Goal: Task Accomplishment & Management: Manage account settings

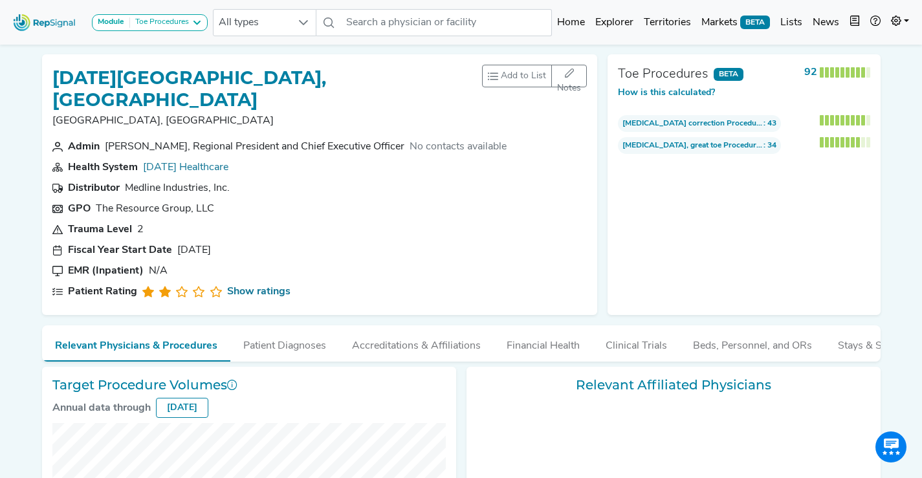
click at [80, 81] on h1 "[DATE][GEOGRAPHIC_DATA], [GEOGRAPHIC_DATA]" at bounding box center [267, 88] width 430 height 43
click at [98, 80] on h1 "[DATE][GEOGRAPHIC_DATA], [GEOGRAPHIC_DATA]" at bounding box center [267, 88] width 430 height 43
checkbox input "false"
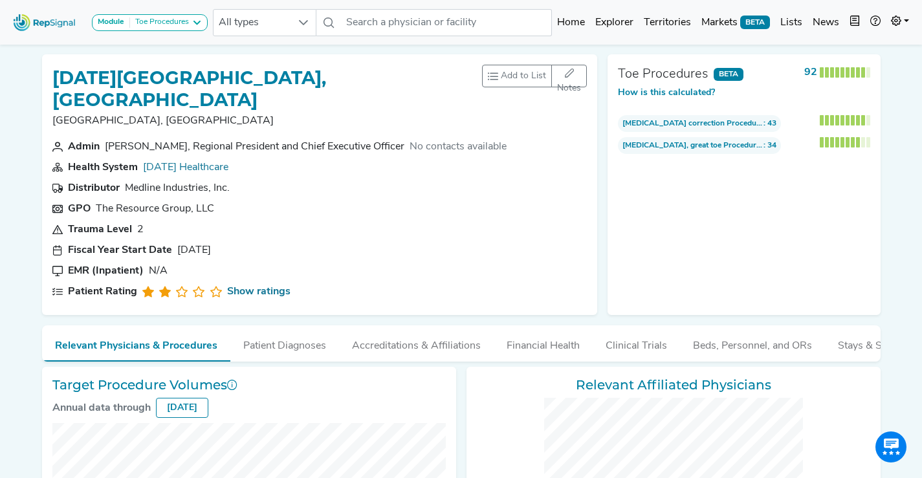
checkbox input "false"
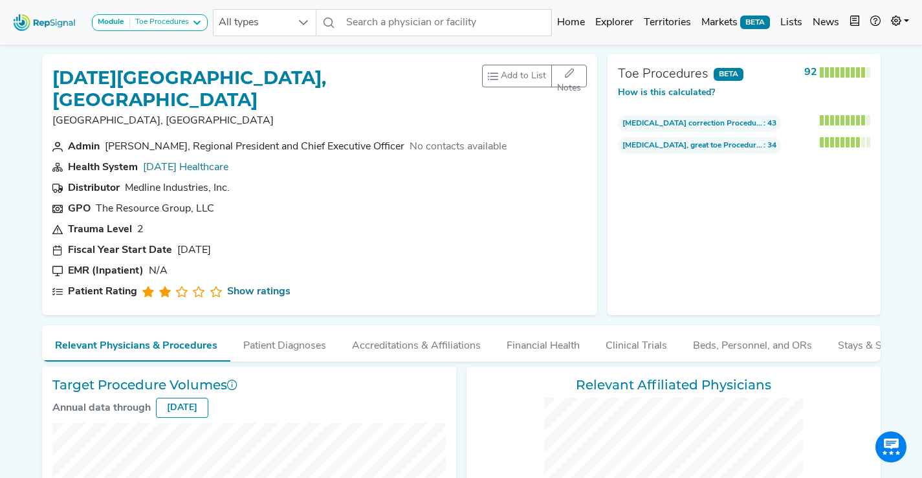
checkbox input "false"
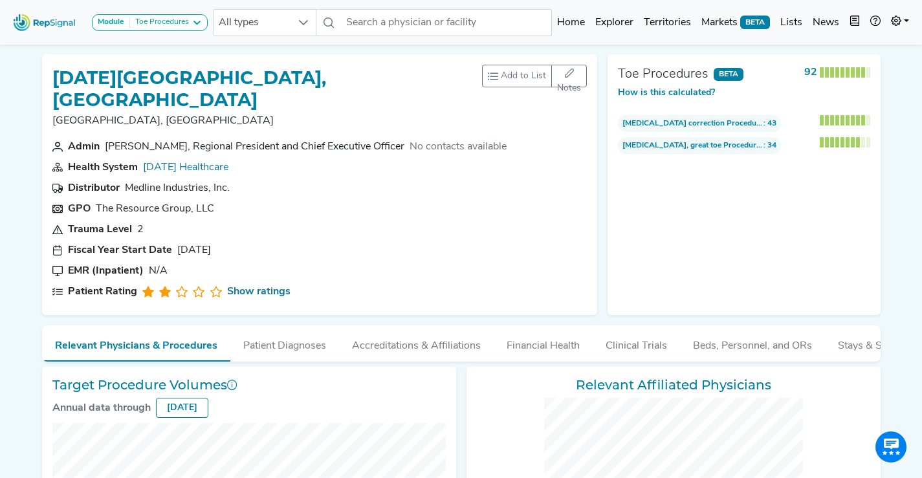
checkbox input "false"
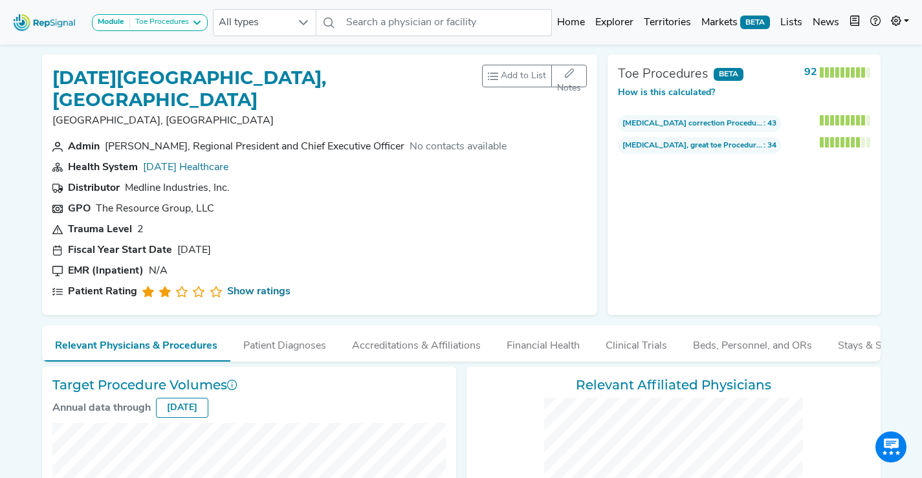
checkbox input "false"
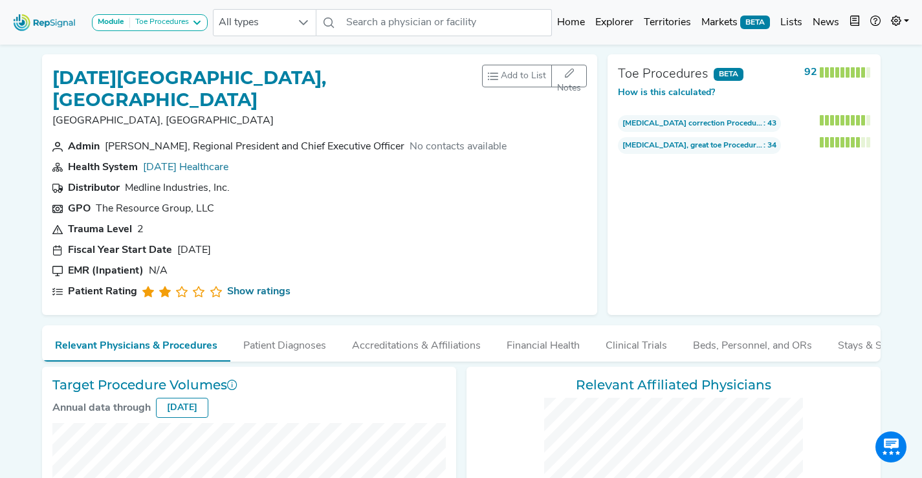
checkbox input "false"
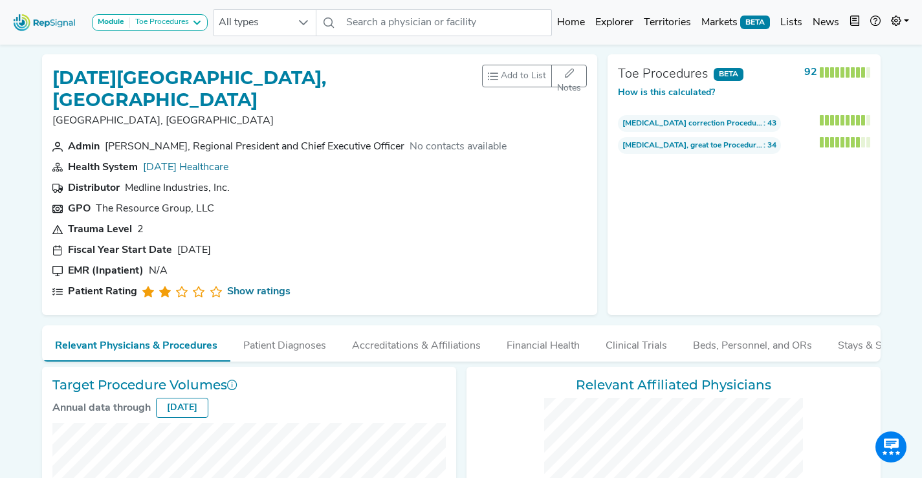
checkbox input "false"
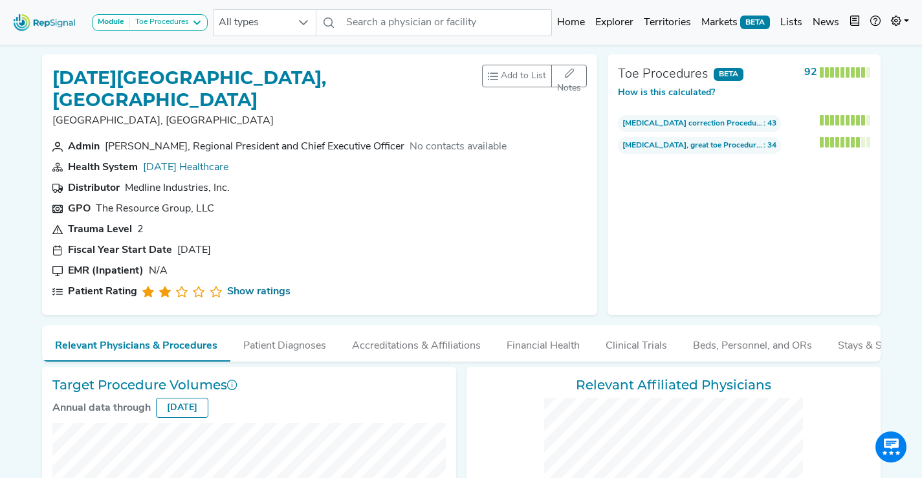
checkbox input "false"
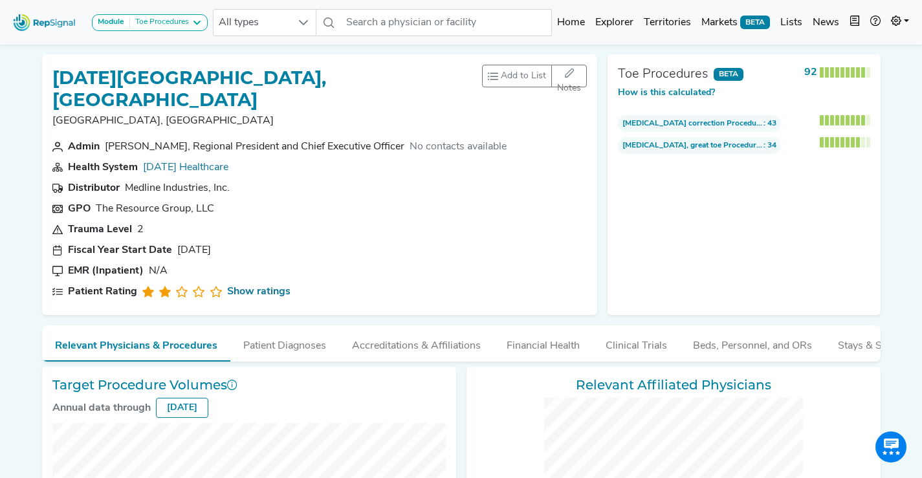
checkbox input "false"
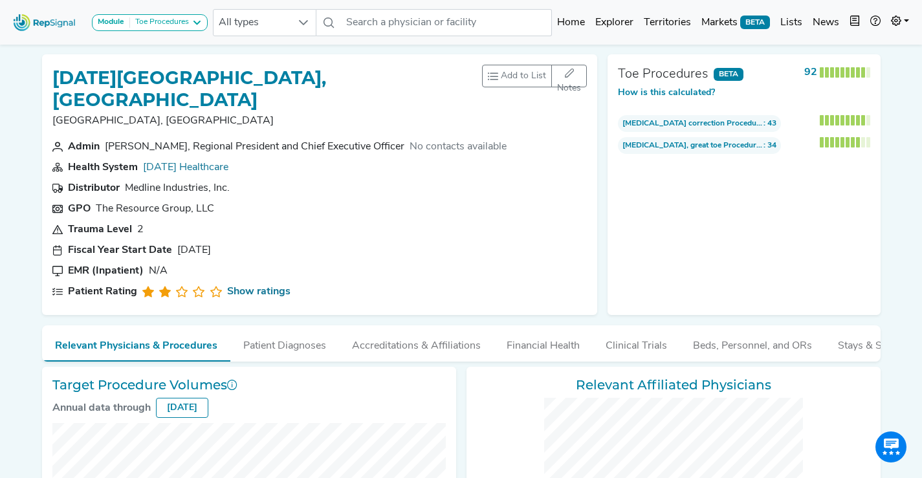
checkbox input "false"
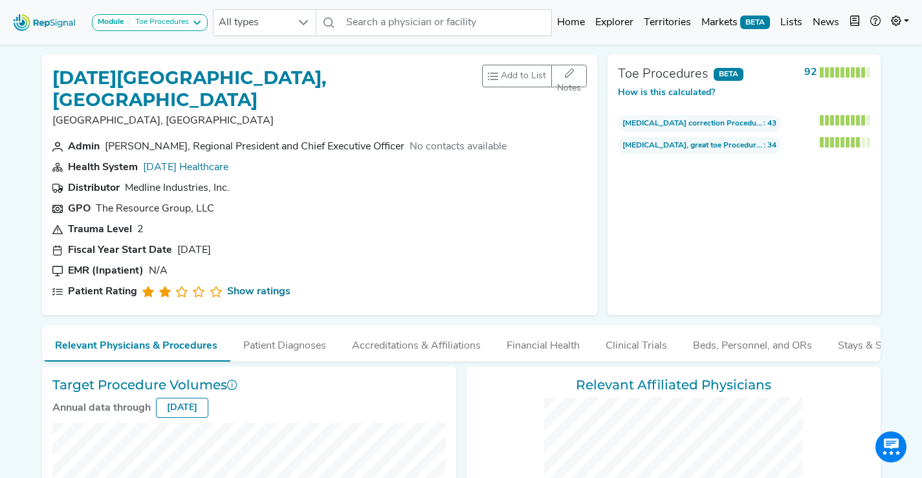
checkbox input "false"
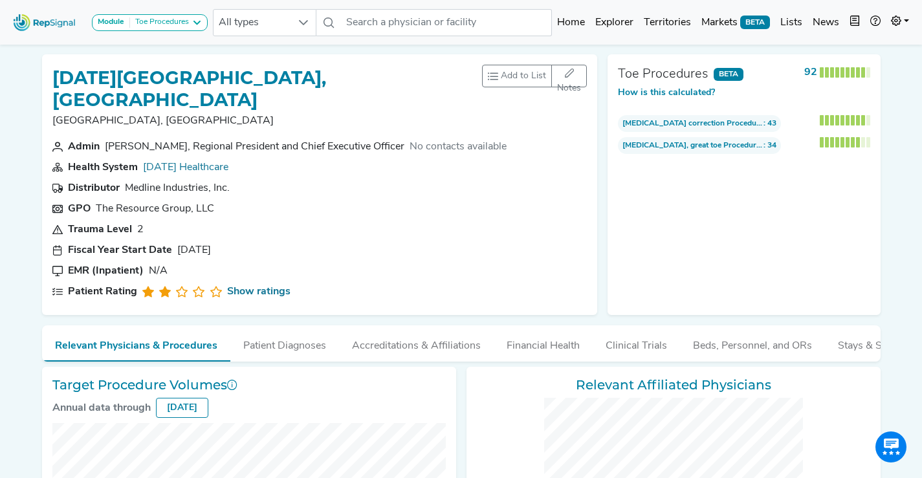
checkbox input "false"
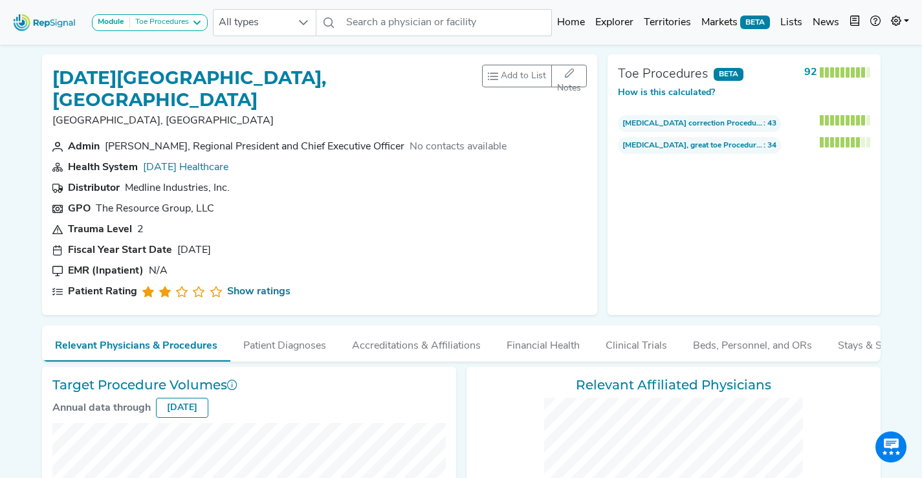
checkbox input "false"
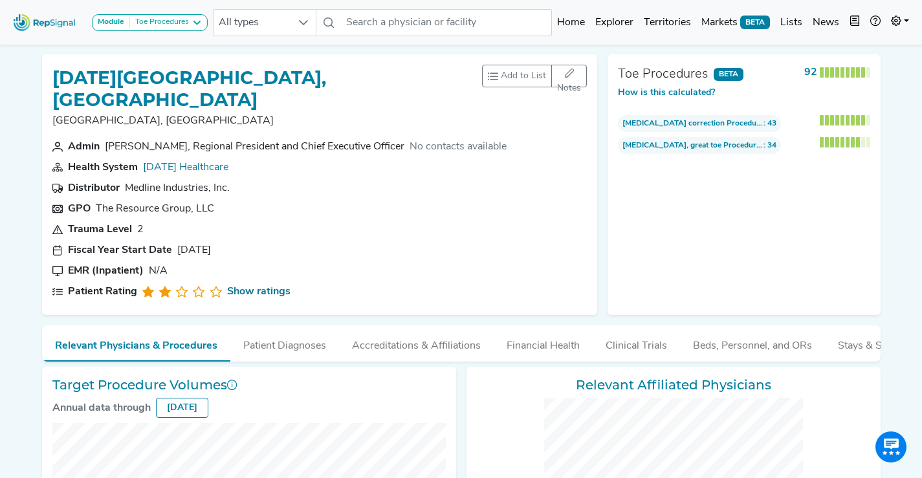
checkbox input "false"
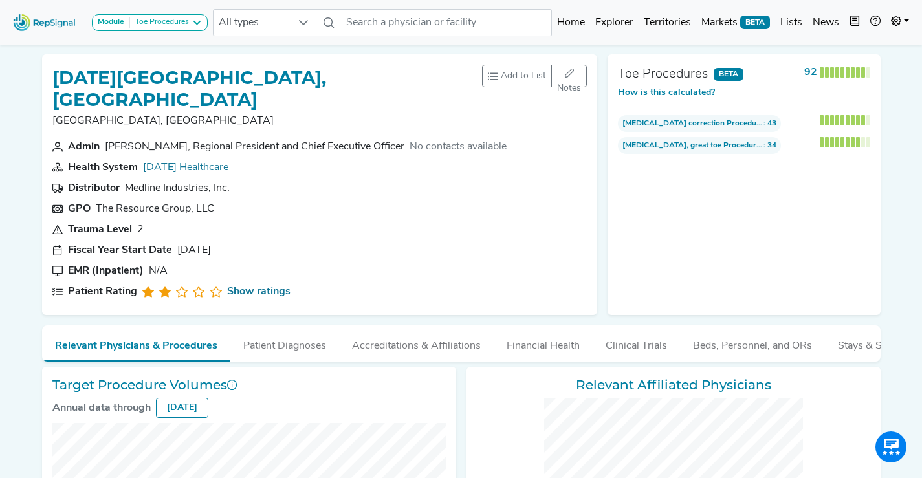
checkbox input "false"
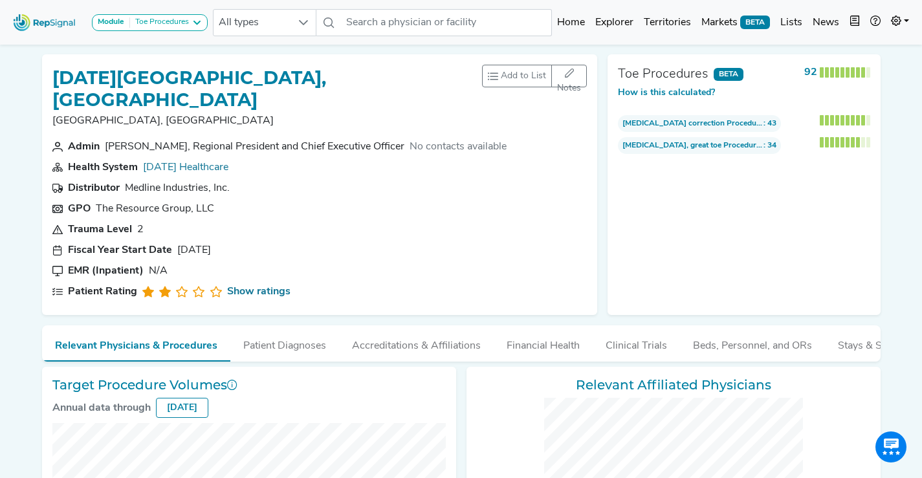
checkbox input "false"
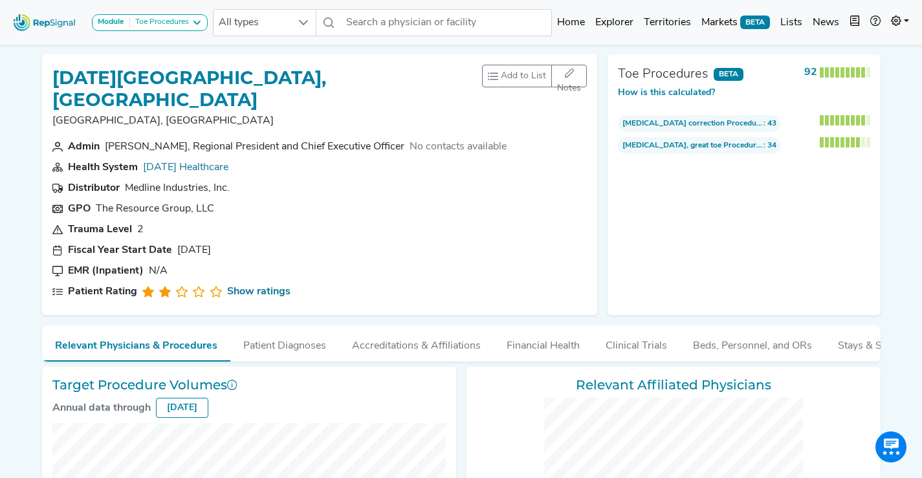
checkbox input "false"
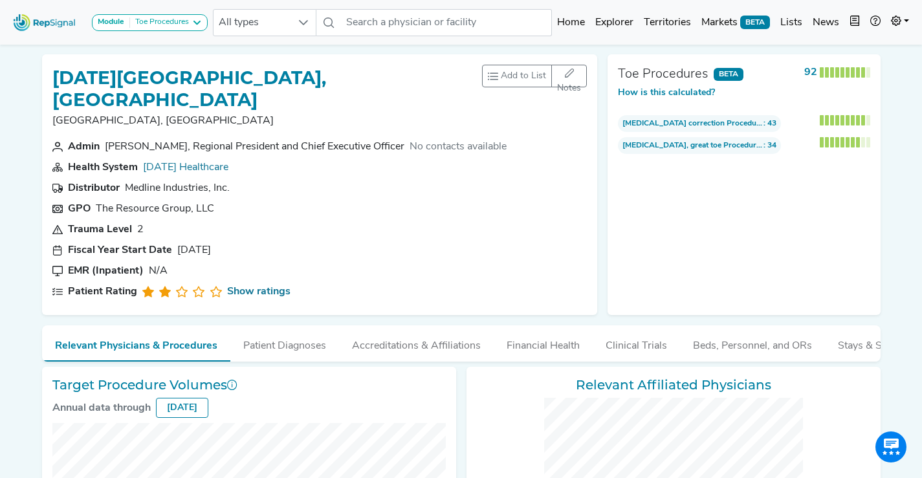
checkbox input "false"
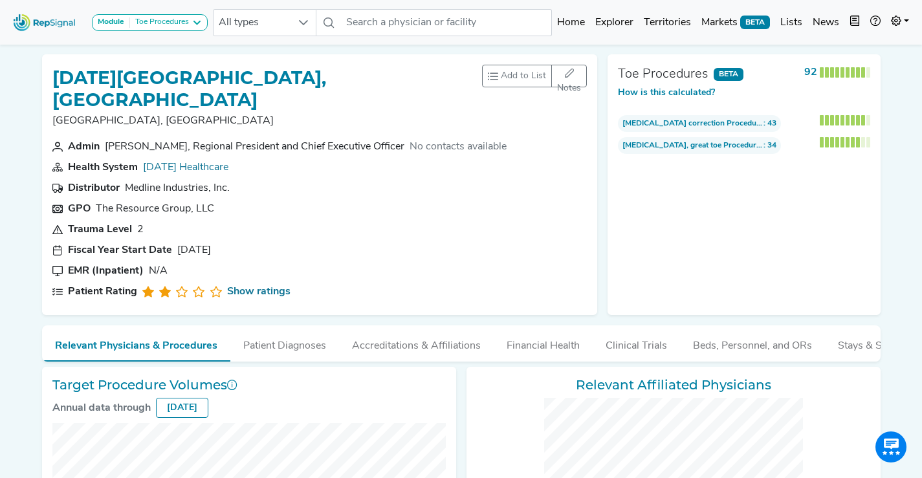
checkbox input "false"
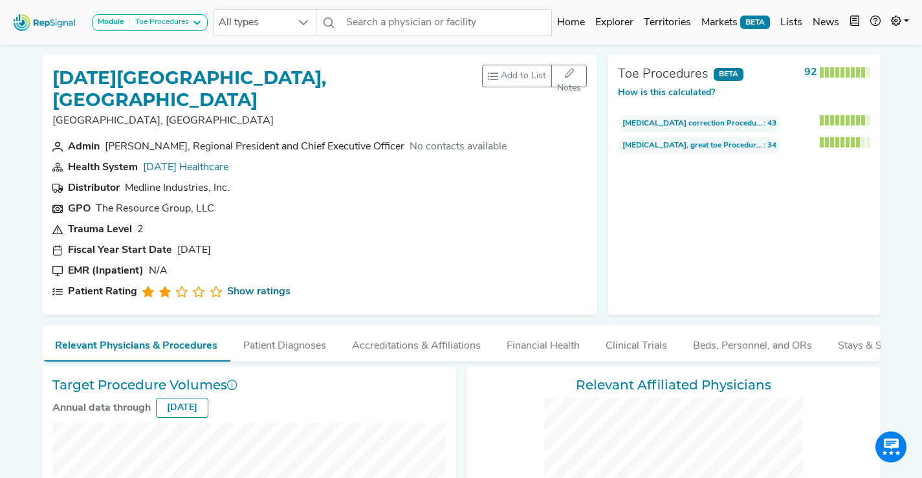
checkbox input "false"
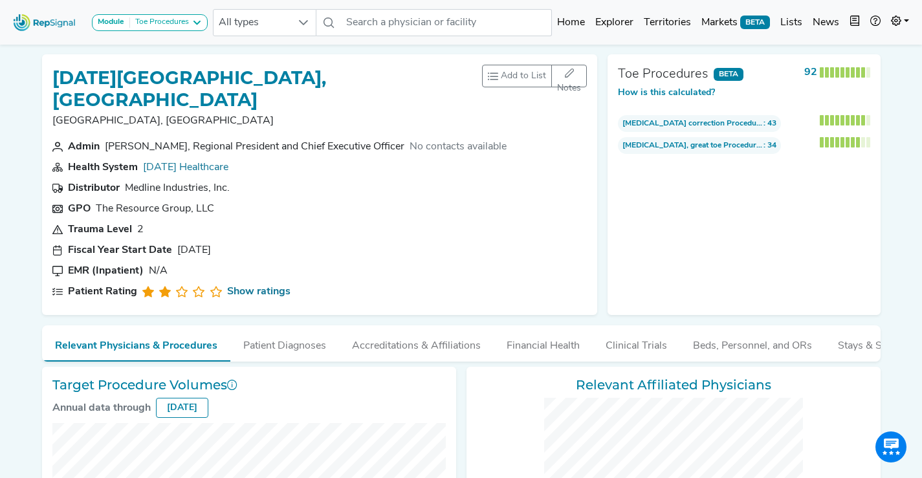
checkbox input "false"
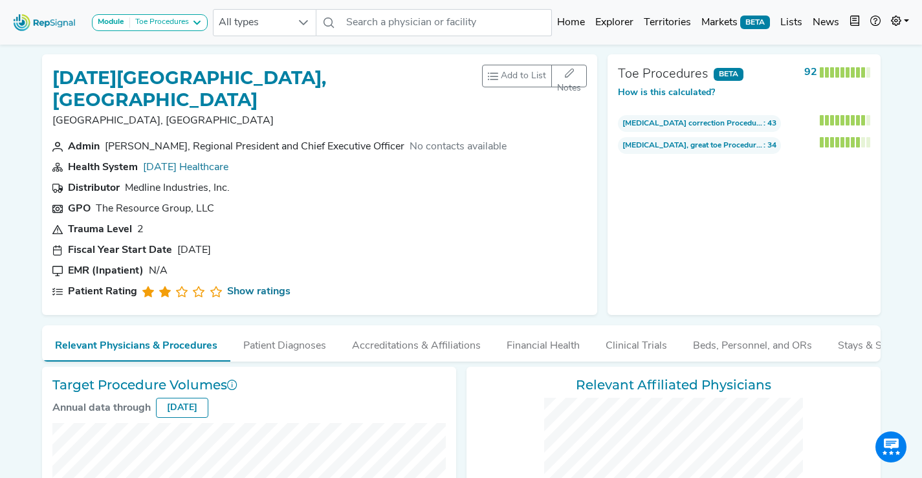
checkbox input "false"
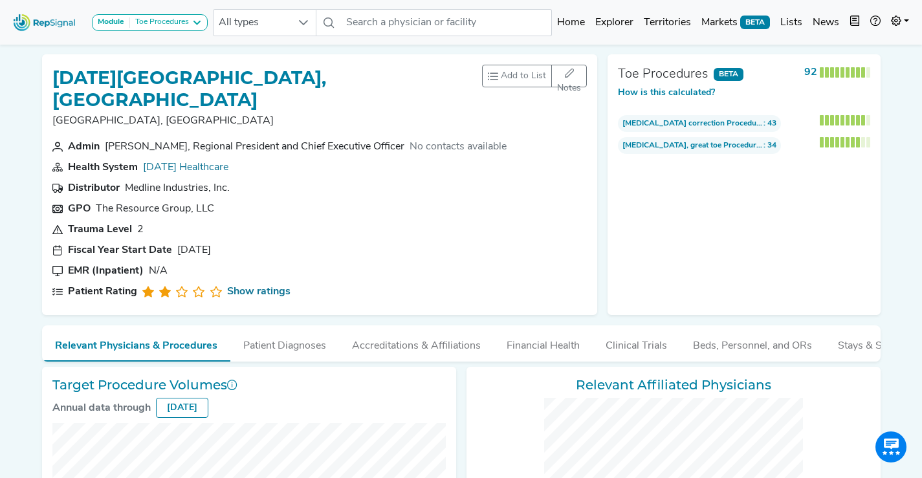
checkbox input "false"
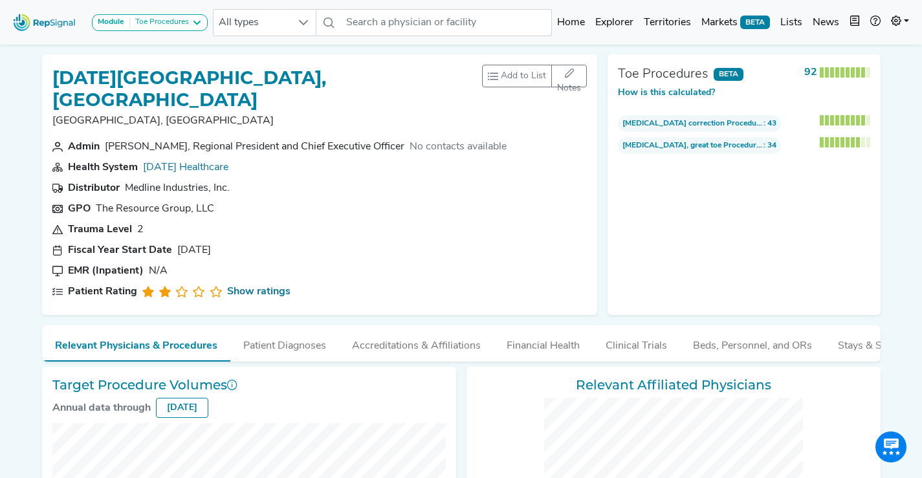
checkbox input "false"
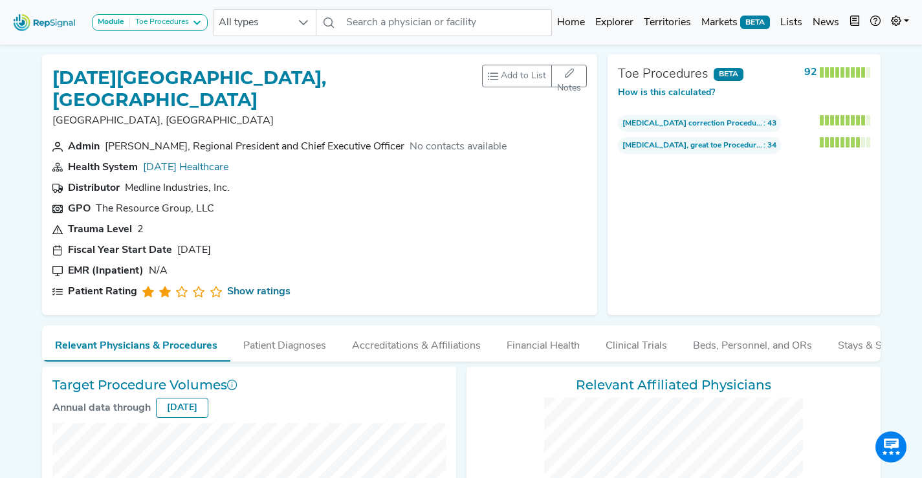
checkbox input "false"
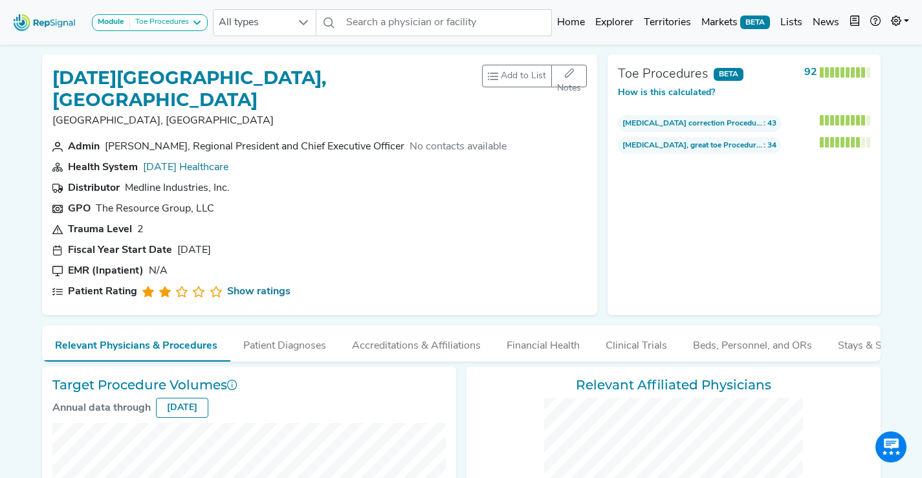
checkbox input "false"
drag, startPoint x: 140, startPoint y: 105, endPoint x: 52, endPoint y: 85, distance: 90.9
click at [52, 85] on h1 "Ascension Providence Hospital, Southfield Campus" at bounding box center [267, 88] width 430 height 43
